Goal: Transaction & Acquisition: Subscribe to service/newsletter

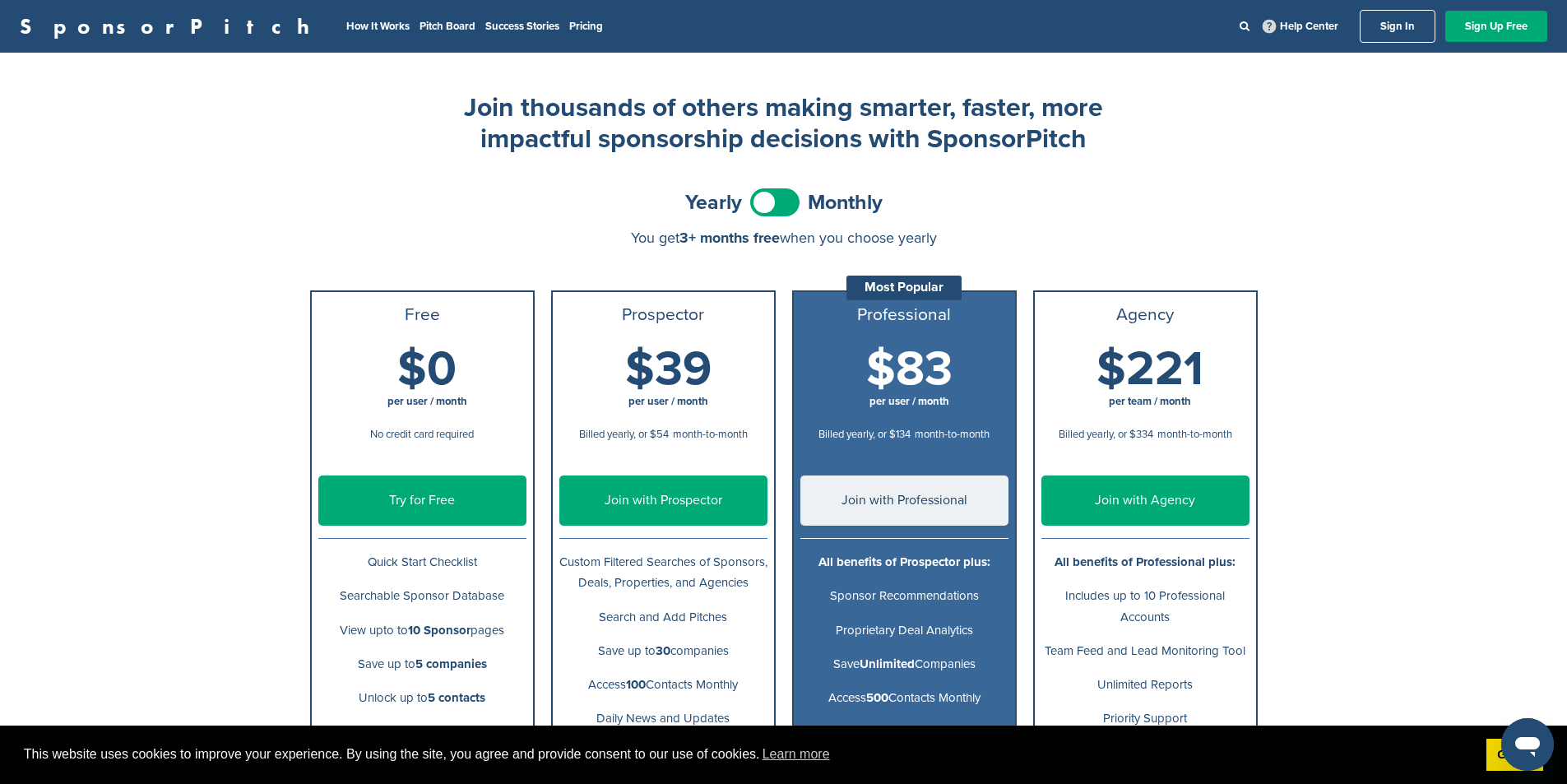
click at [784, 209] on span at bounding box center [775, 201] width 49 height 28
click at [783, 208] on span at bounding box center [775, 201] width 49 height 28
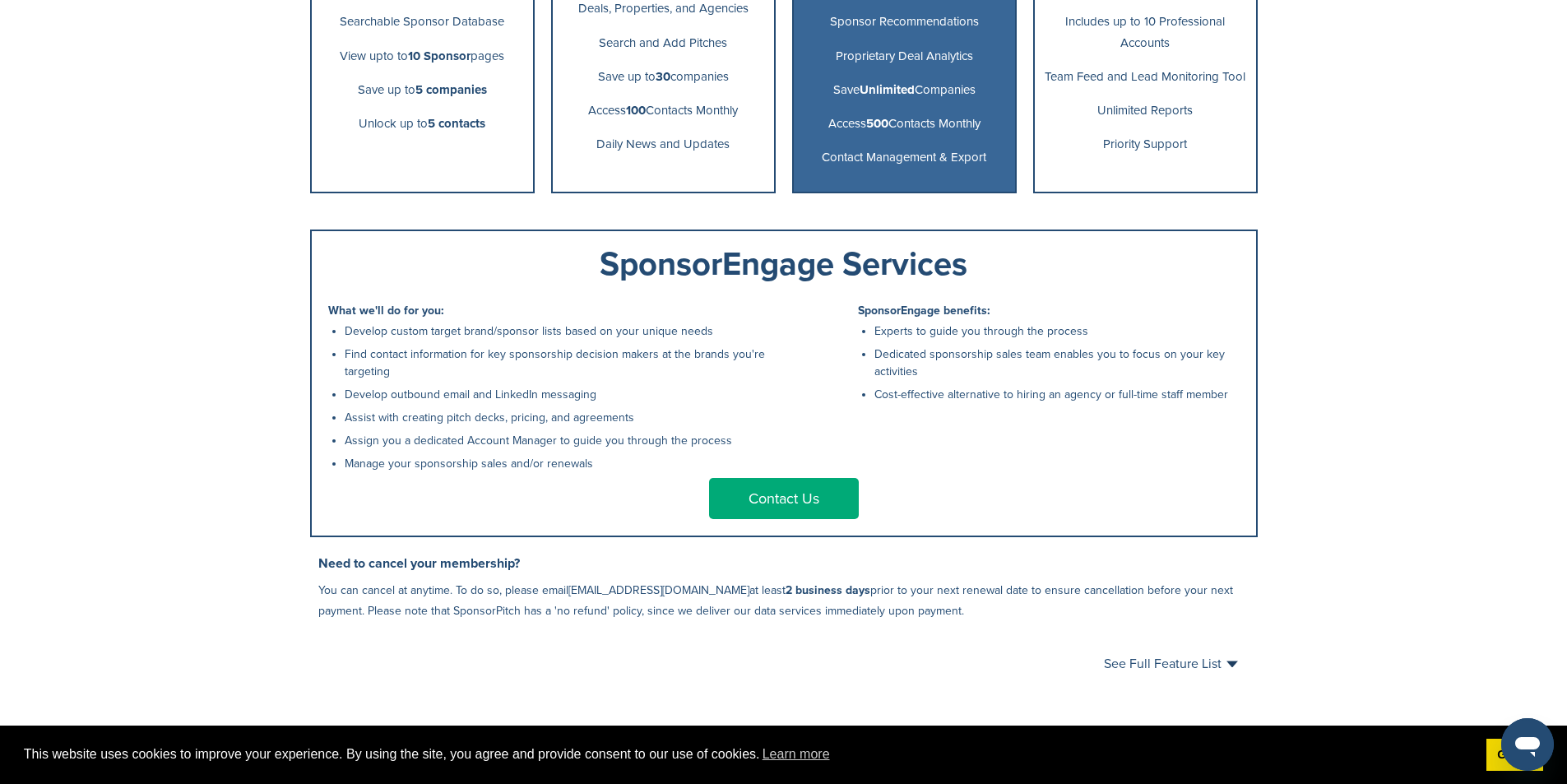
scroll to position [575, 0]
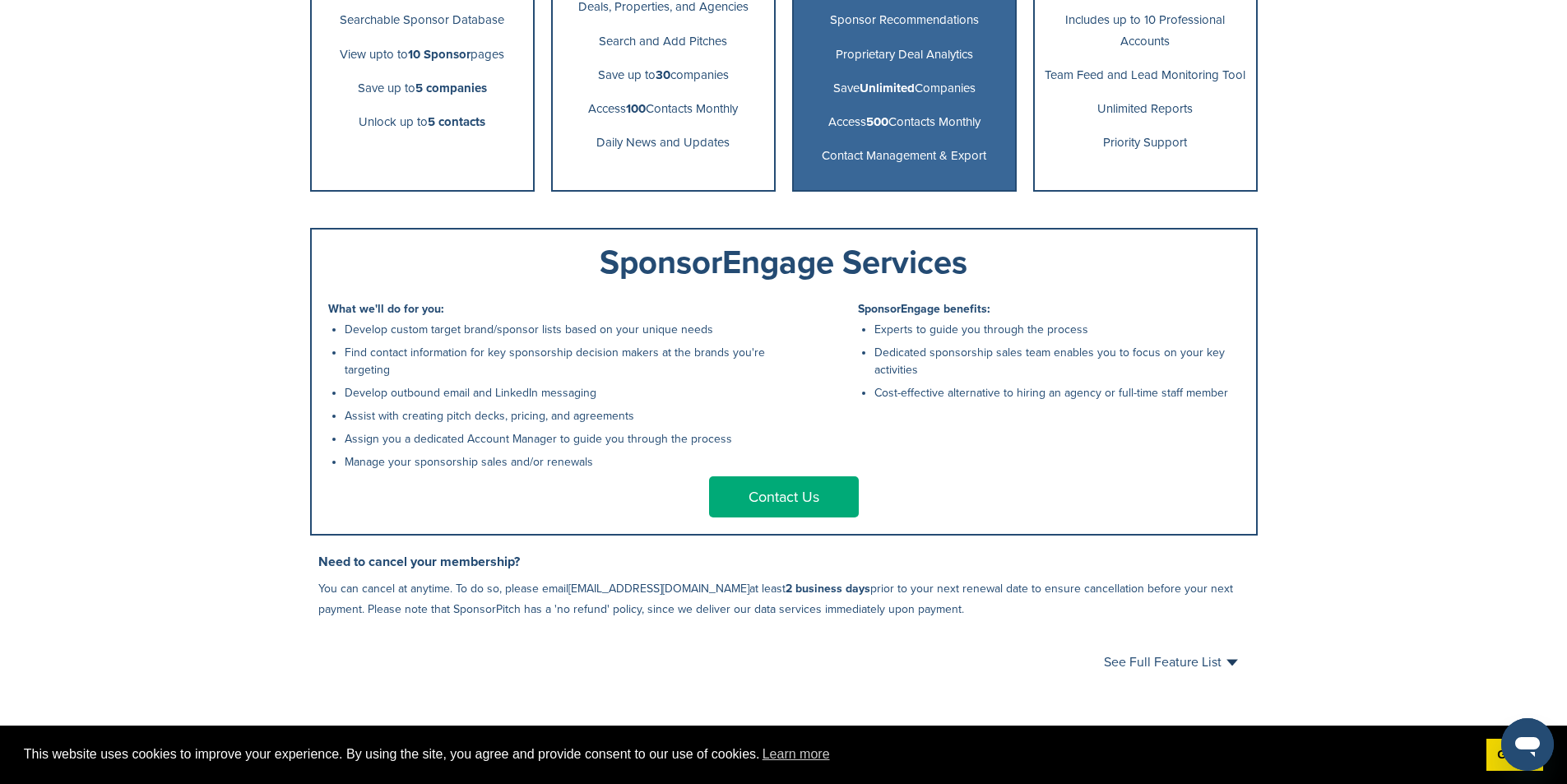
click at [1536, 736] on icon "Open messaging window" at bounding box center [1527, 744] width 30 height 30
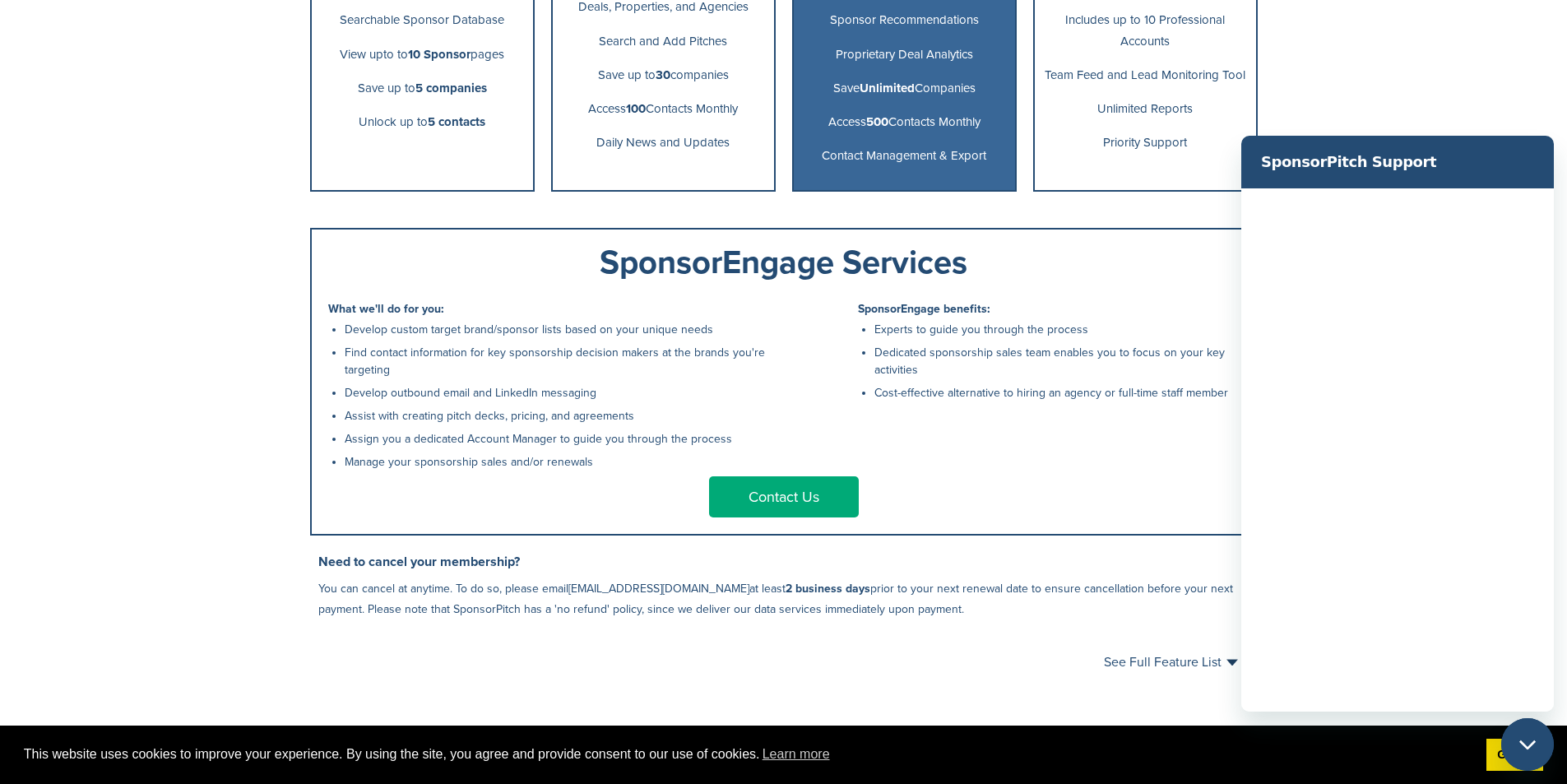
scroll to position [0, 0]
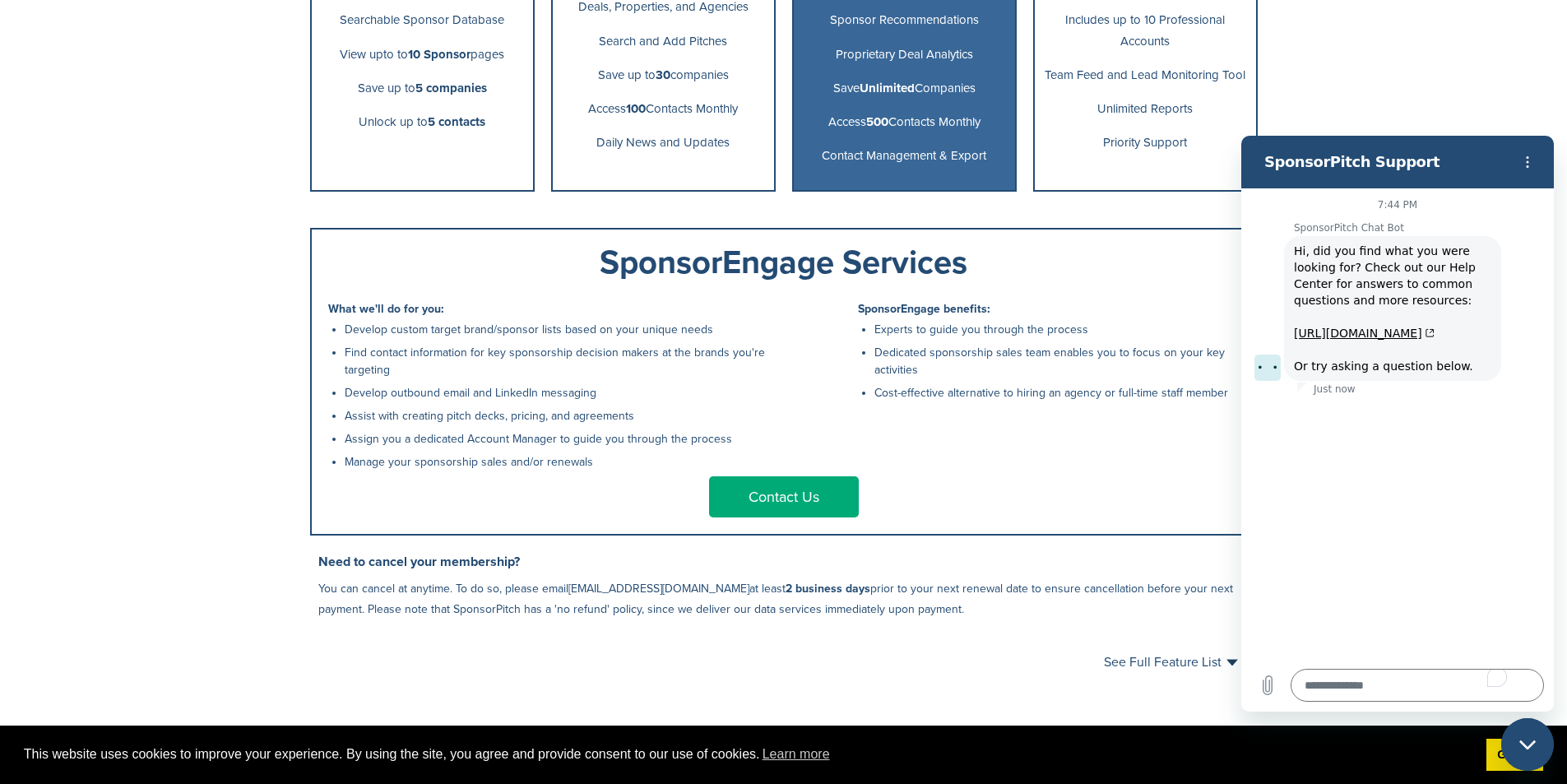
click at [1451, 81] on div "SponsorPitch How It Works Pitch Board Success Stories Pricing Help Center Sign …" at bounding box center [784, 76] width 1567 height 1304
click at [1531, 155] on button "Options menu" at bounding box center [1527, 162] width 33 height 33
click at [1487, 64] on div "SponsorPitch How It Works Pitch Board Success Stories Pricing Help Center Sign …" at bounding box center [784, 76] width 1567 height 1304
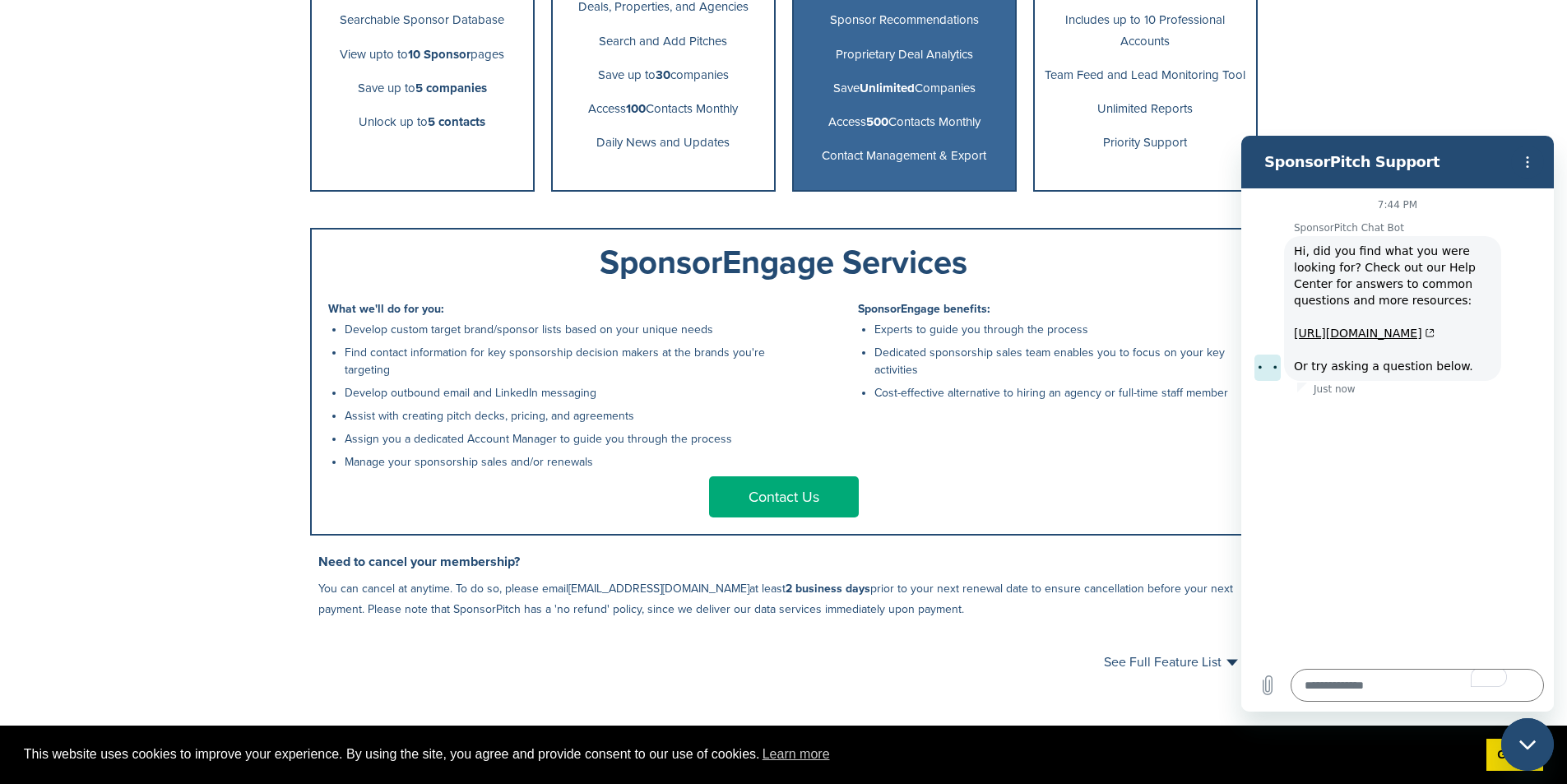
click at [1209, 746] on span "This website uses cookies to improve your experience. By using the site, you ag…" at bounding box center [749, 753] width 1450 height 24
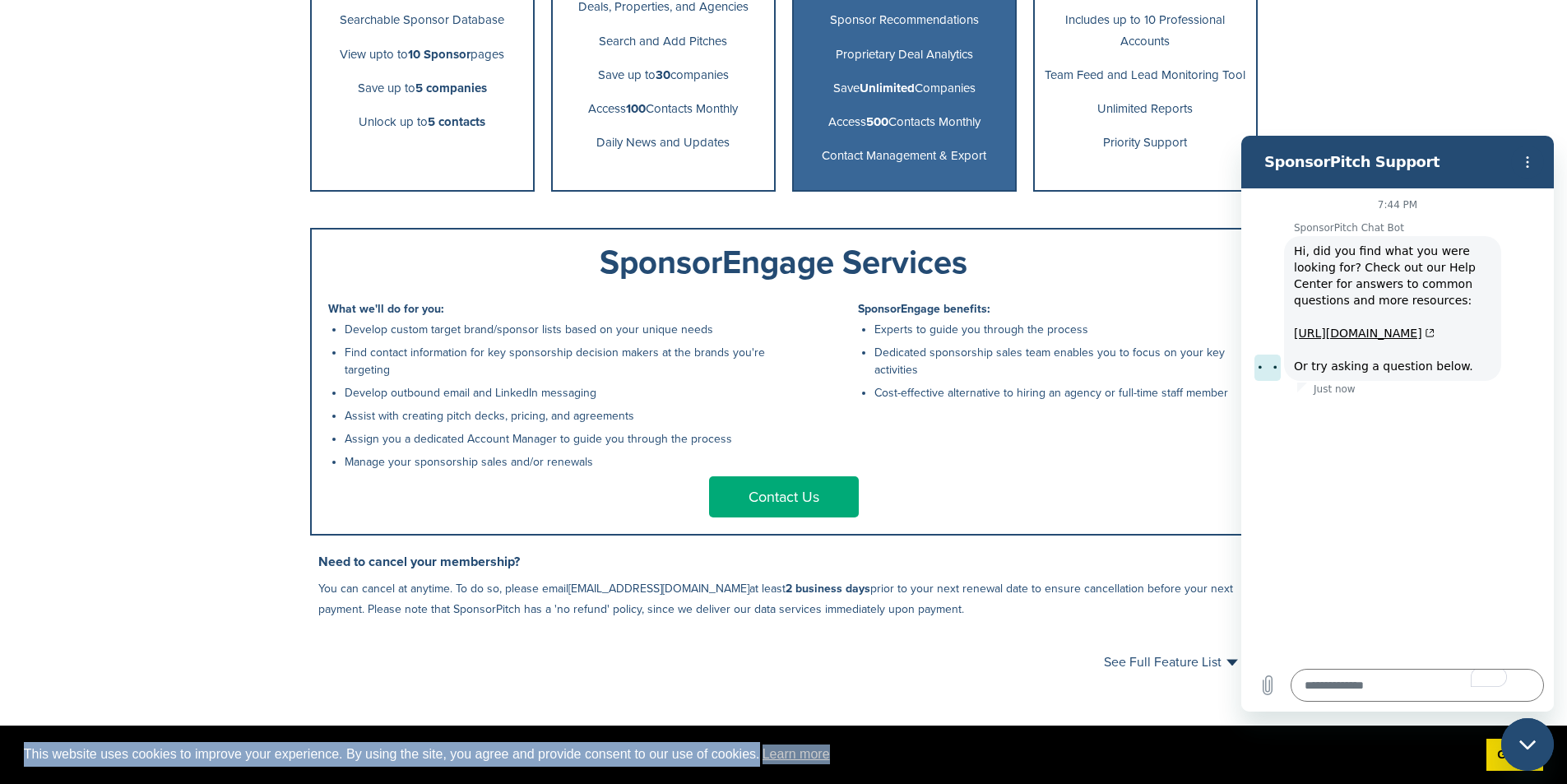
click at [1209, 746] on span "This website uses cookies to improve your experience. By using the site, you ag…" at bounding box center [749, 753] width 1450 height 24
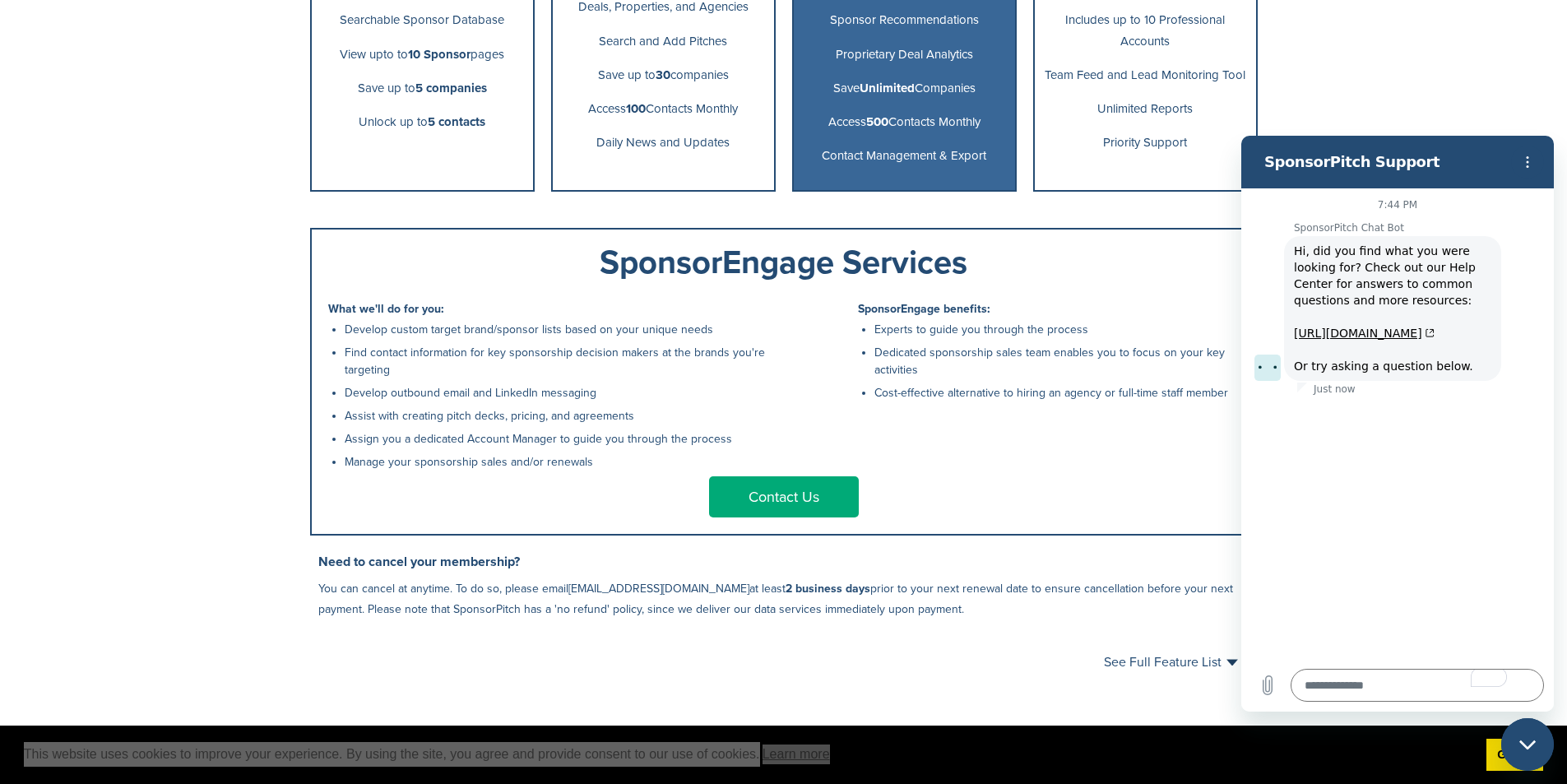
click at [1532, 740] on icon "Close messaging window" at bounding box center [1527, 744] width 17 height 11
type textarea "*"
